Goal: Task Accomplishment & Management: Use online tool/utility

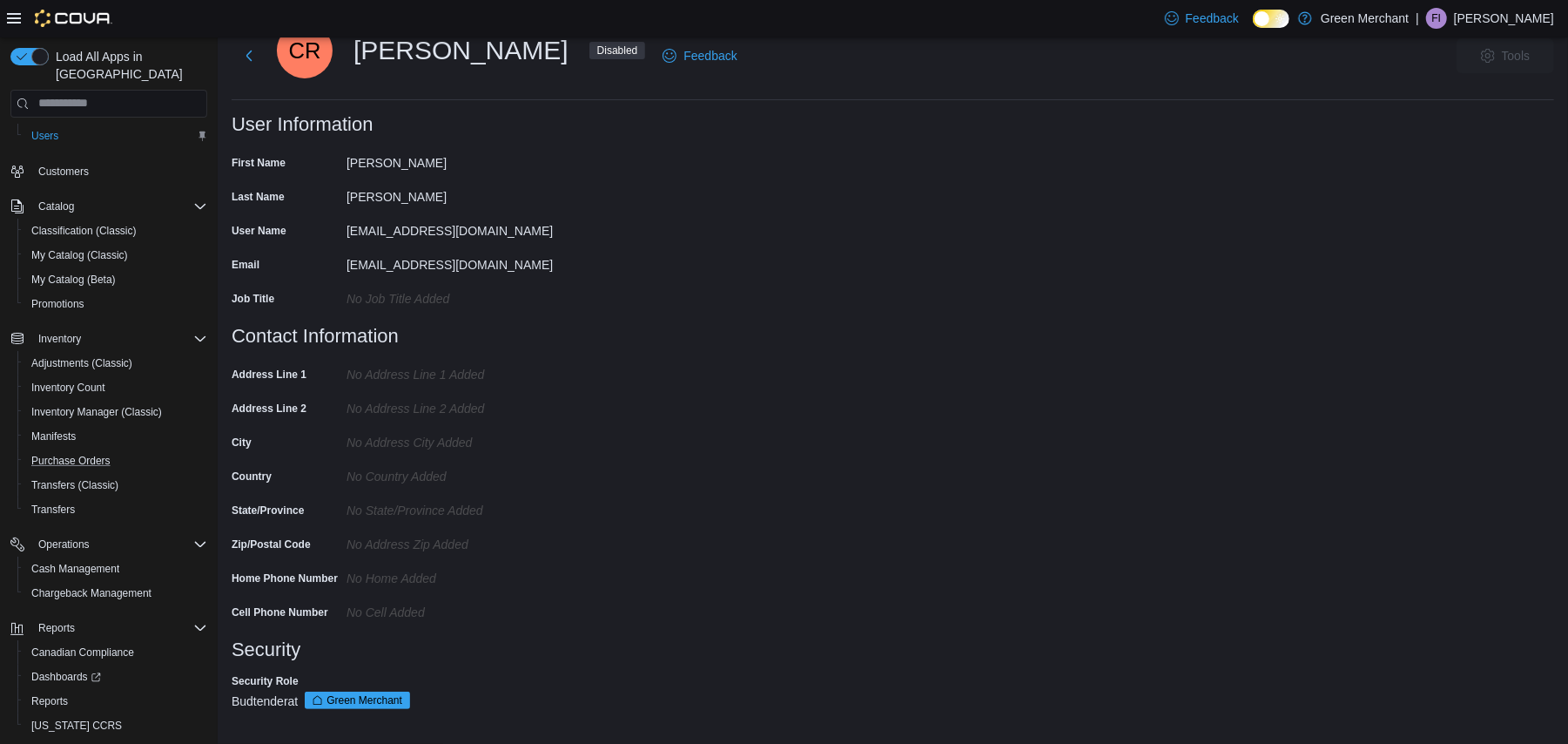
scroll to position [126, 0]
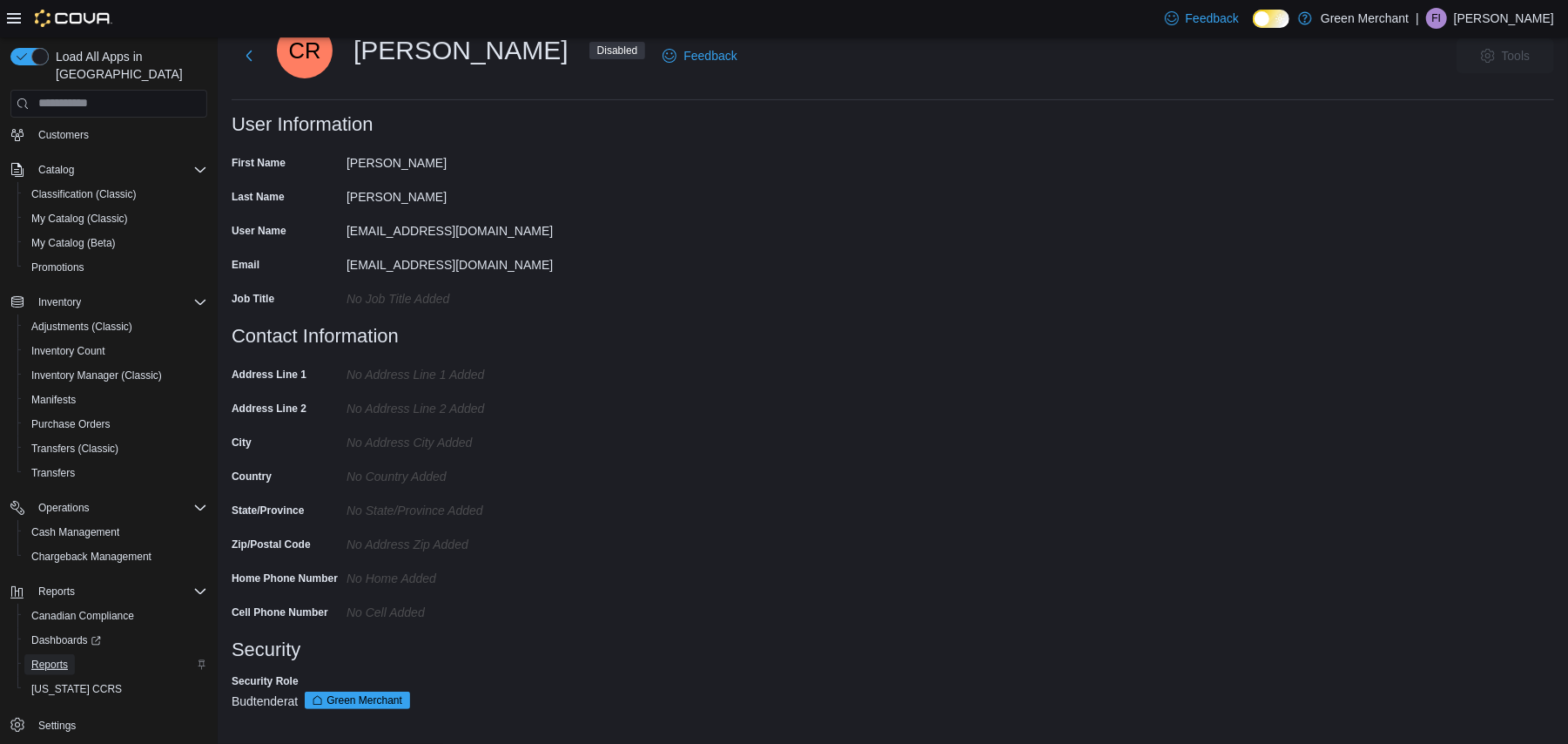
click at [63, 657] on span "Reports" at bounding box center [49, 664] width 37 height 14
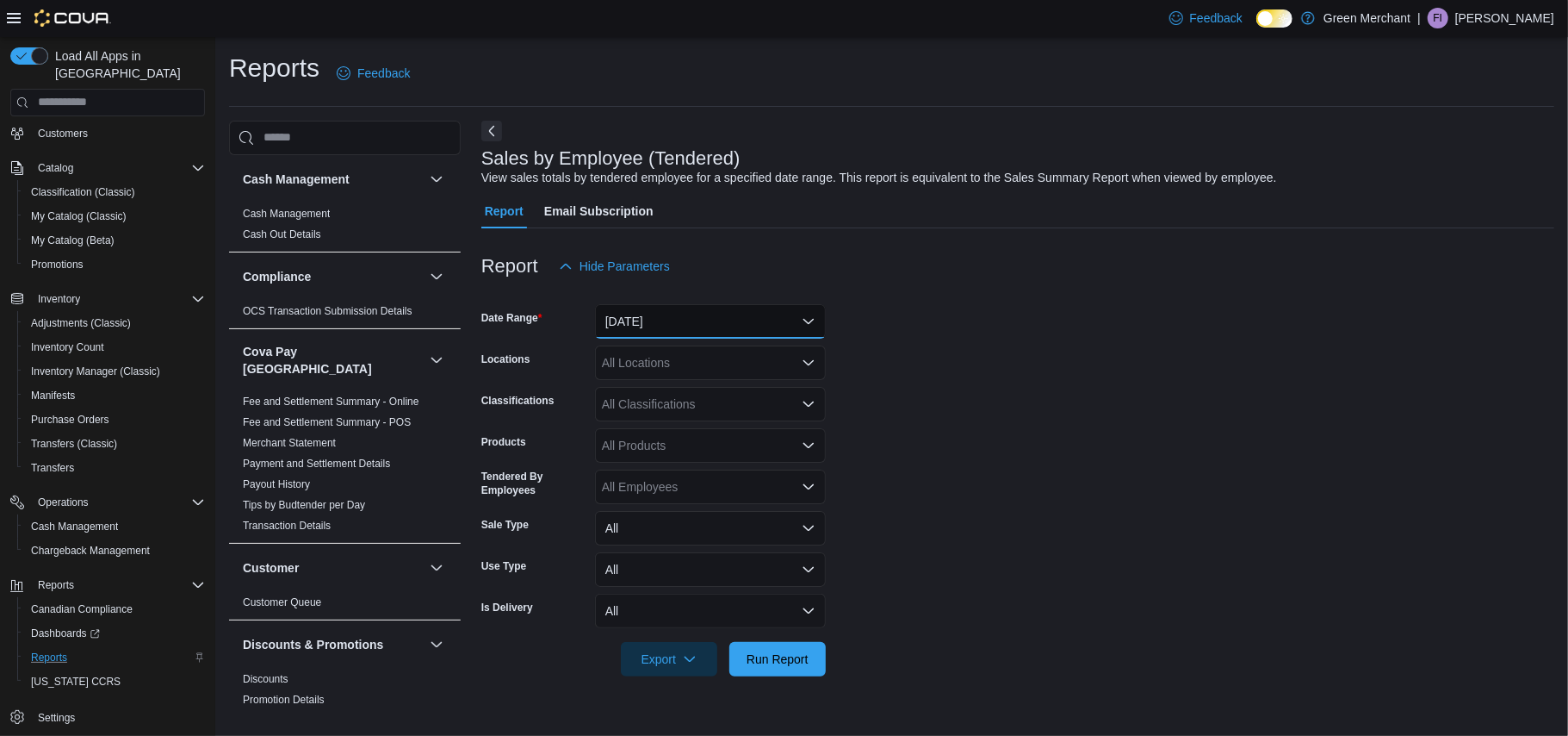
click at [646, 326] on button "[DATE]" at bounding box center [710, 321] width 231 height 34
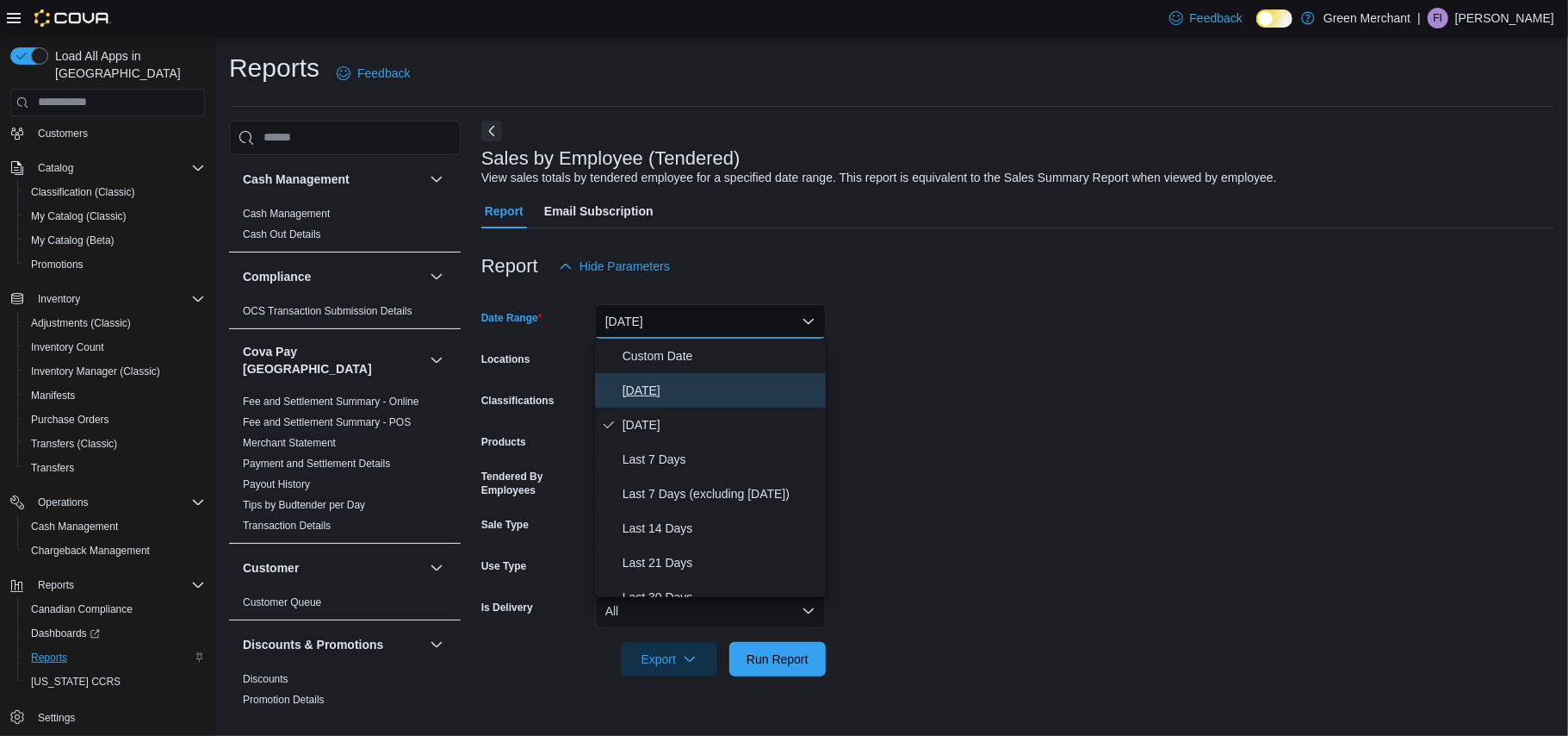
click at [649, 377] on button "[DATE]" at bounding box center [710, 390] width 231 height 34
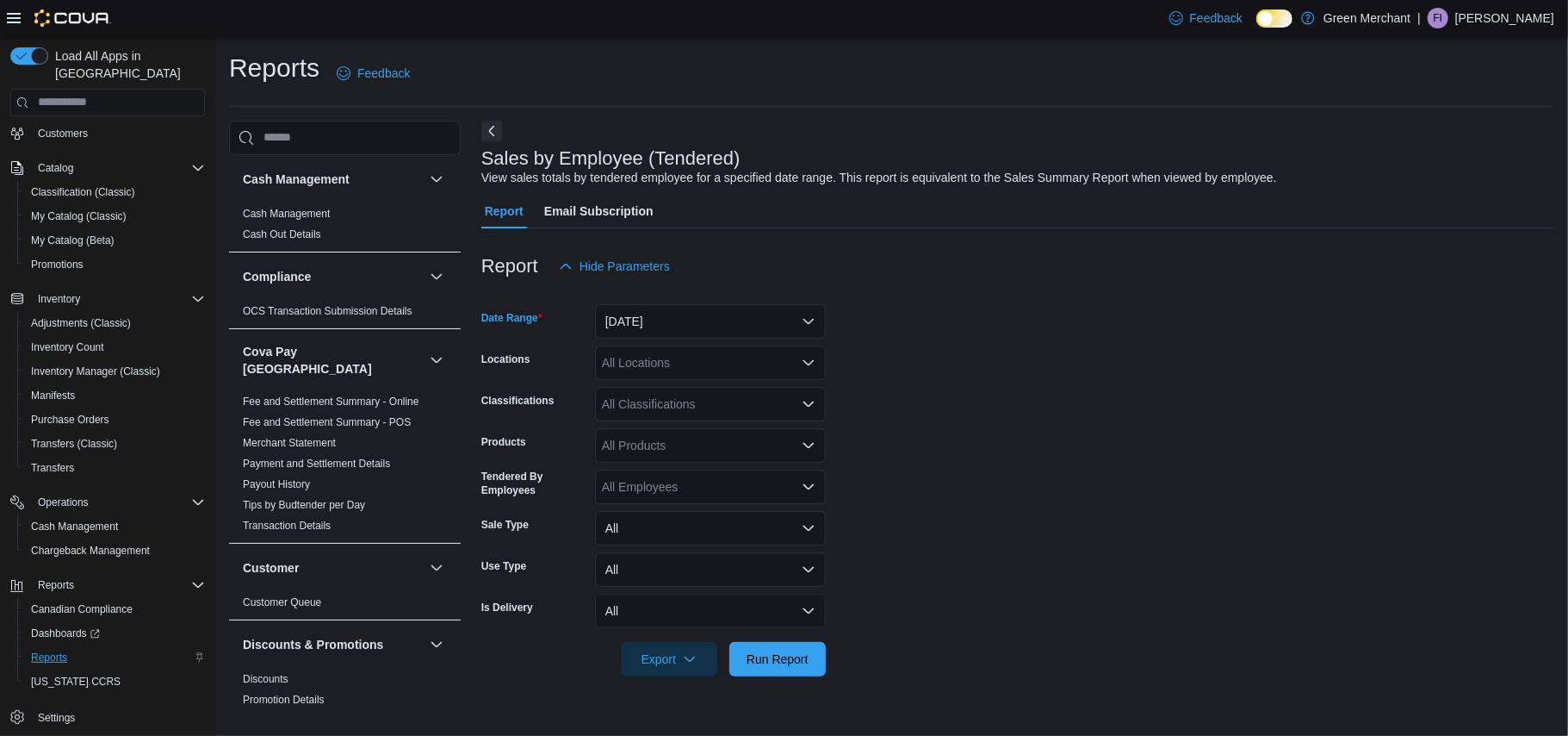
click at [646, 355] on div "All Locations" at bounding box center [710, 362] width 231 height 34
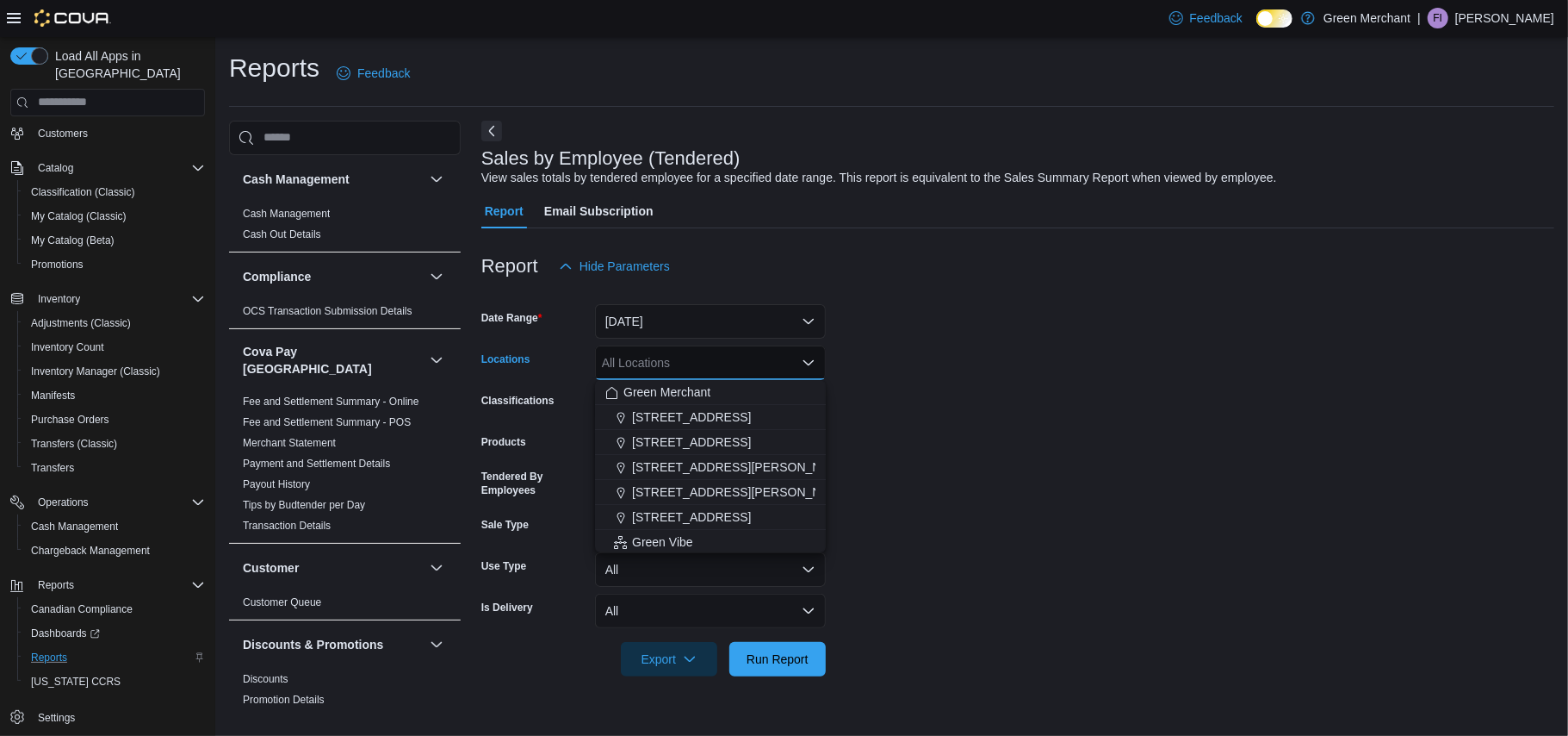
click at [989, 340] on form "Date Range [DATE] Locations All Locations Combo box. Selected. Combo box input.…" at bounding box center [1017, 480] width 1073 height 392
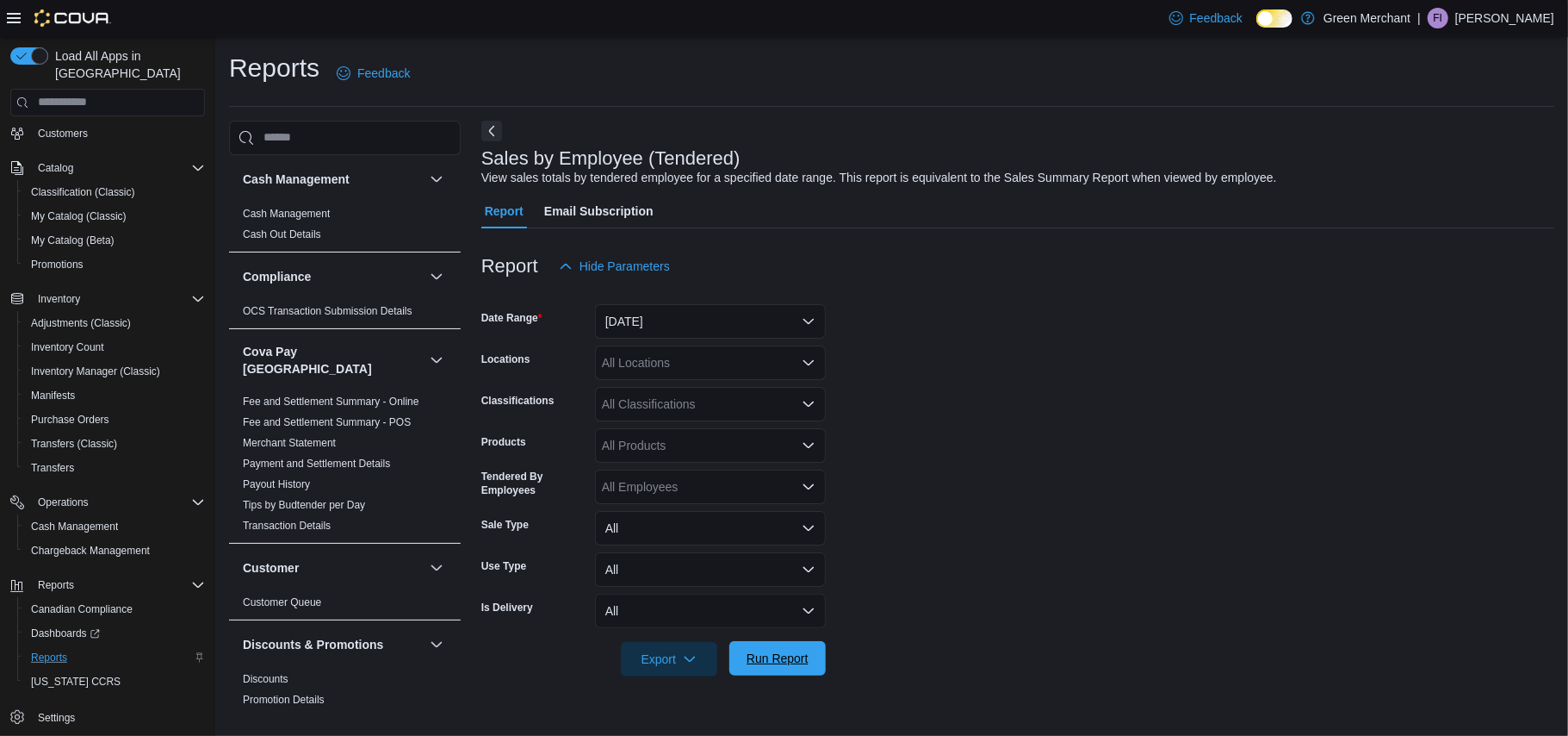
click at [802, 656] on span "Run Report" at bounding box center [777, 659] width 62 height 18
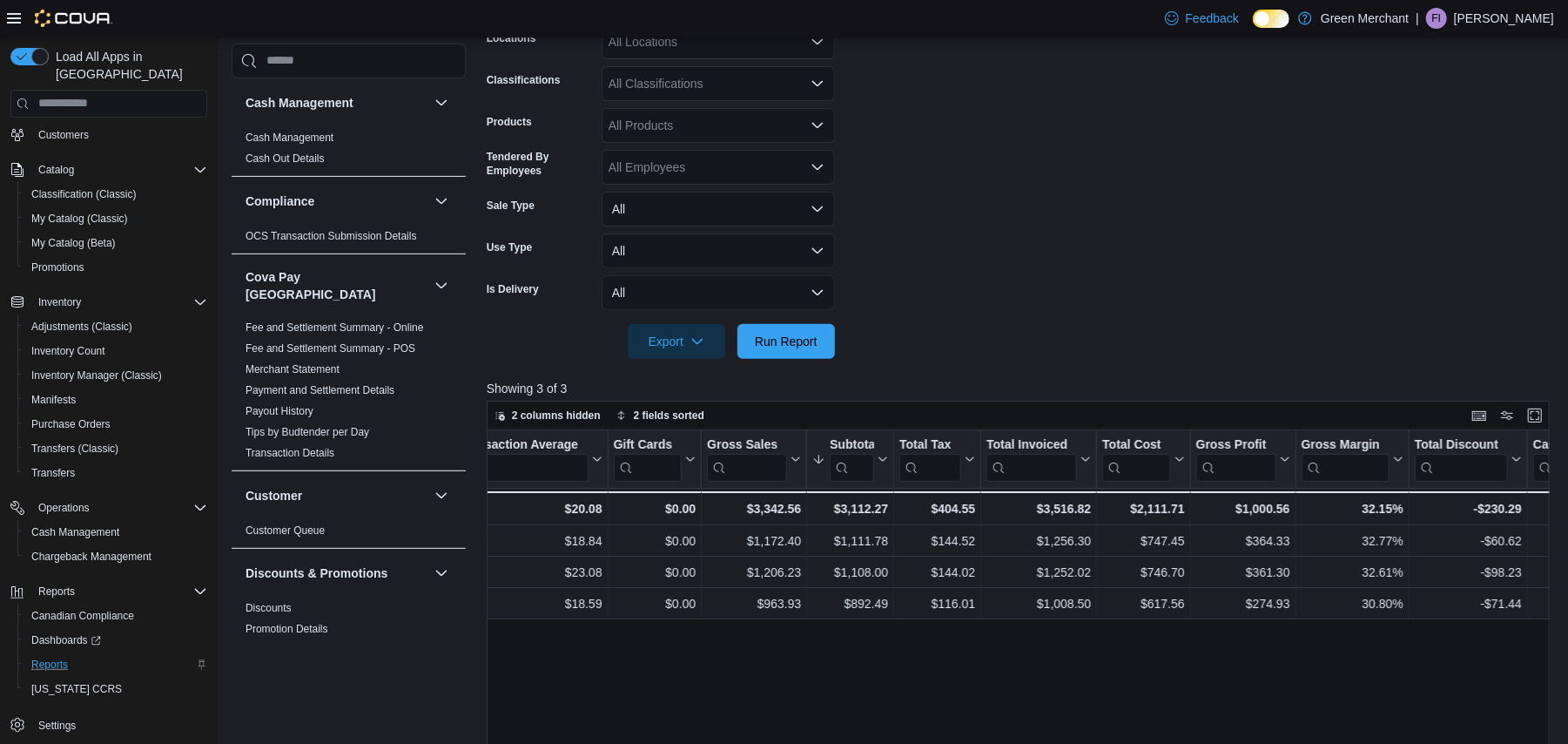
scroll to position [0, 812]
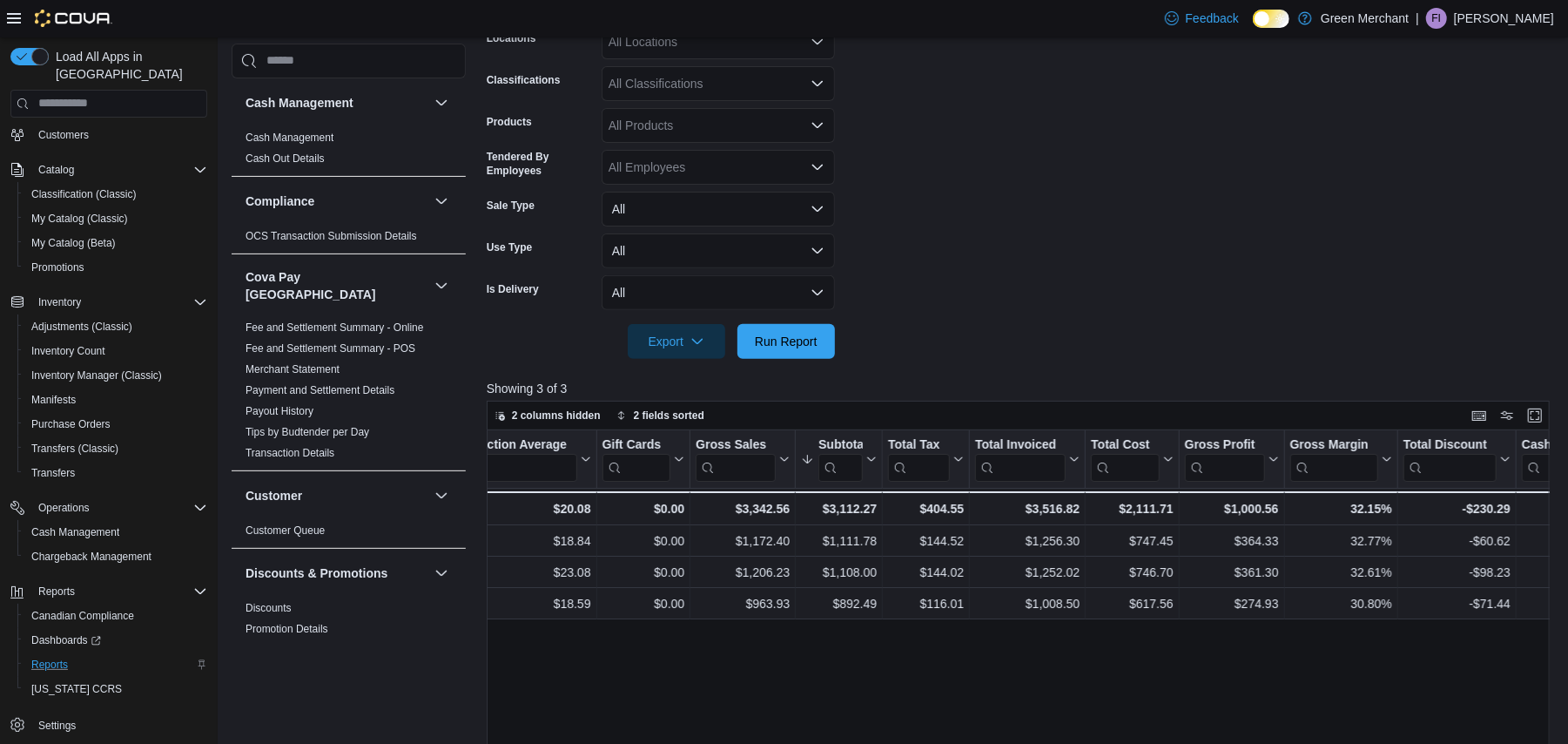
click at [1014, 676] on div "Tendered Employee Click to view column header actions Invoices Sold Click to vi…" at bounding box center [1024, 712] width 1074 height 565
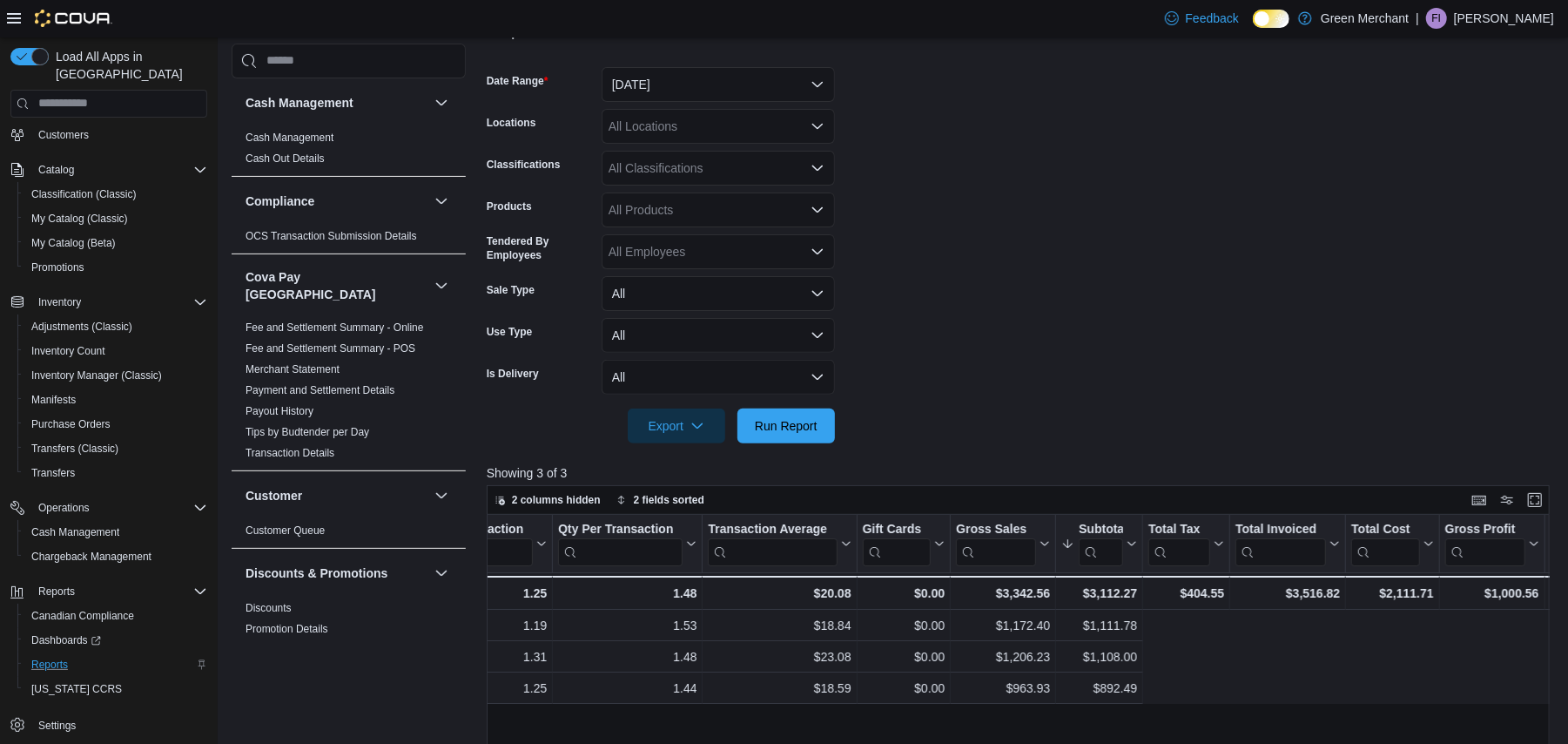
scroll to position [0, 0]
